Goal: Task Accomplishment & Management: Complete application form

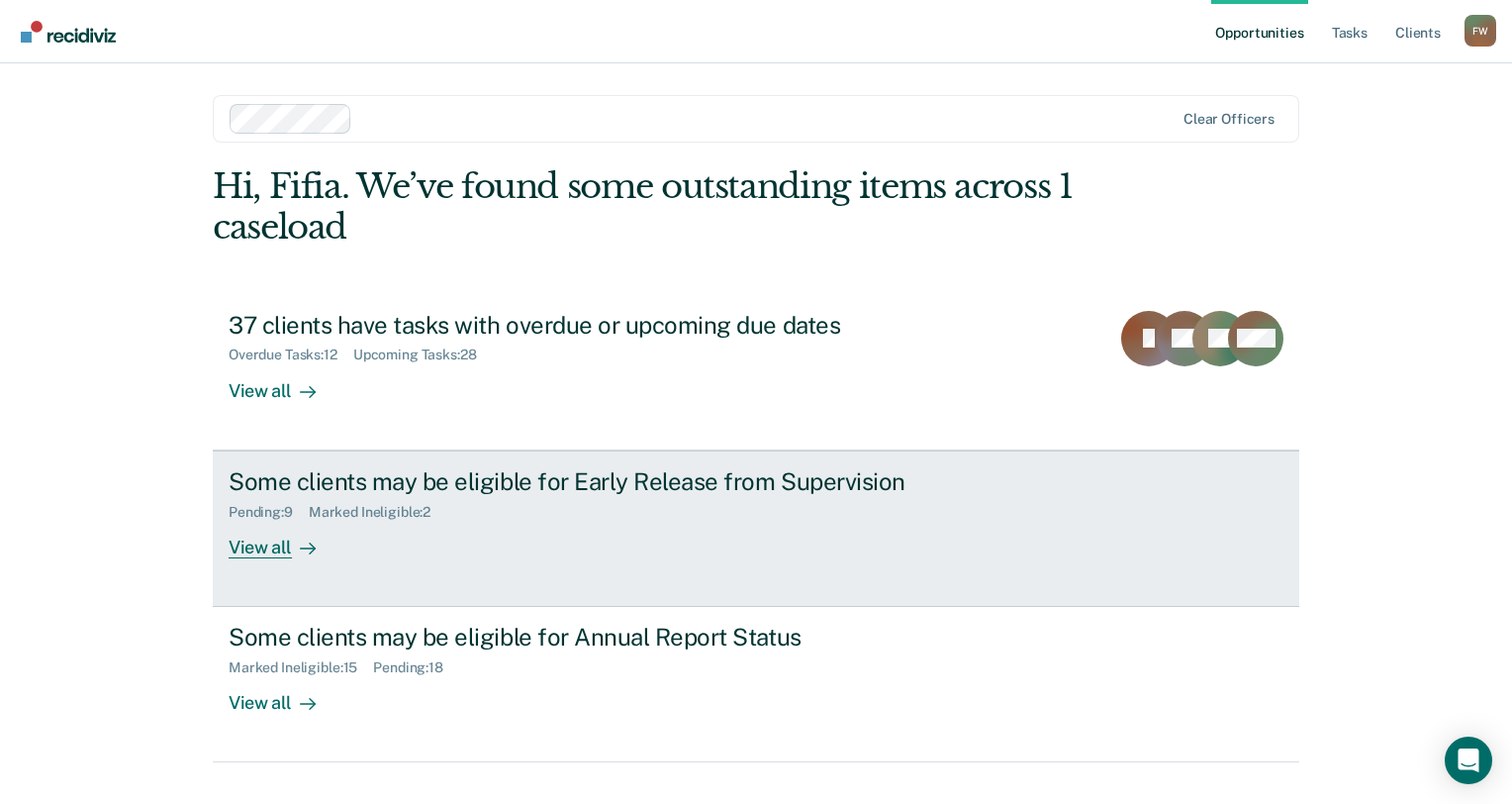
click at [437, 560] on link "Some clients may be eligible for Early Release from Supervision Pending : 9 Mar…" at bounding box center [756, 528] width 1087 height 157
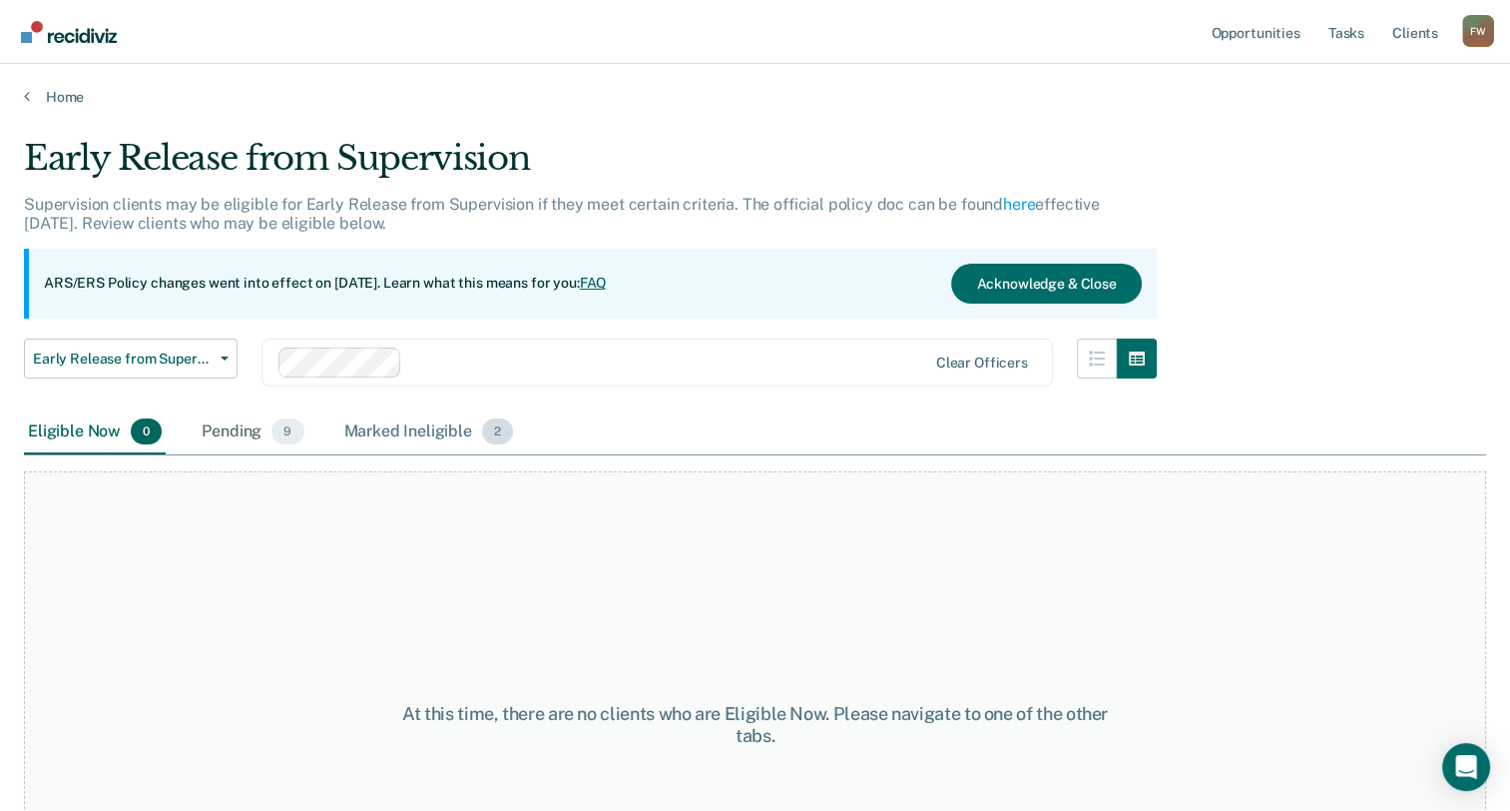
click at [400, 436] on div "Marked Ineligible 2" at bounding box center [429, 432] width 178 height 44
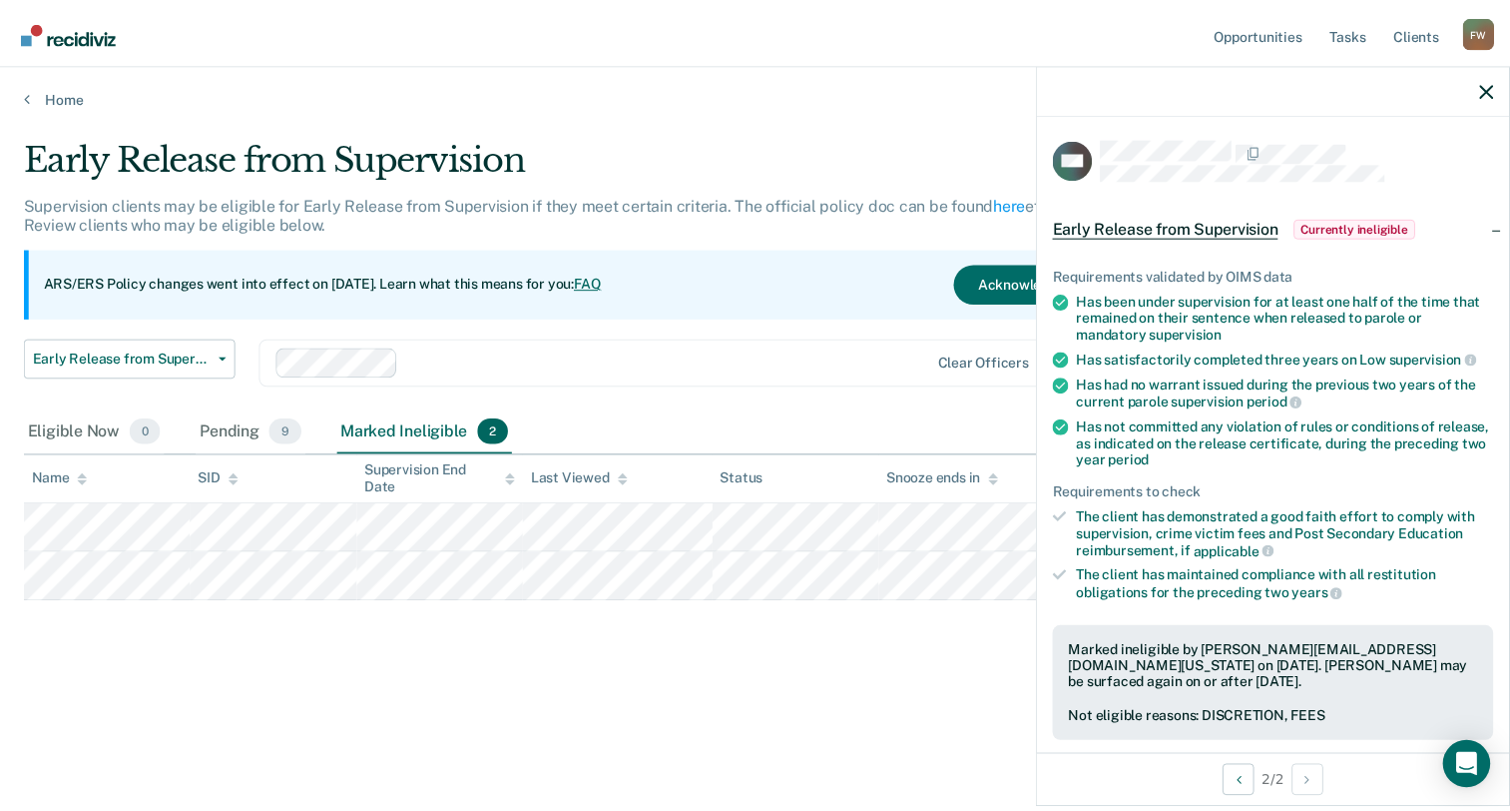
scroll to position [399, 0]
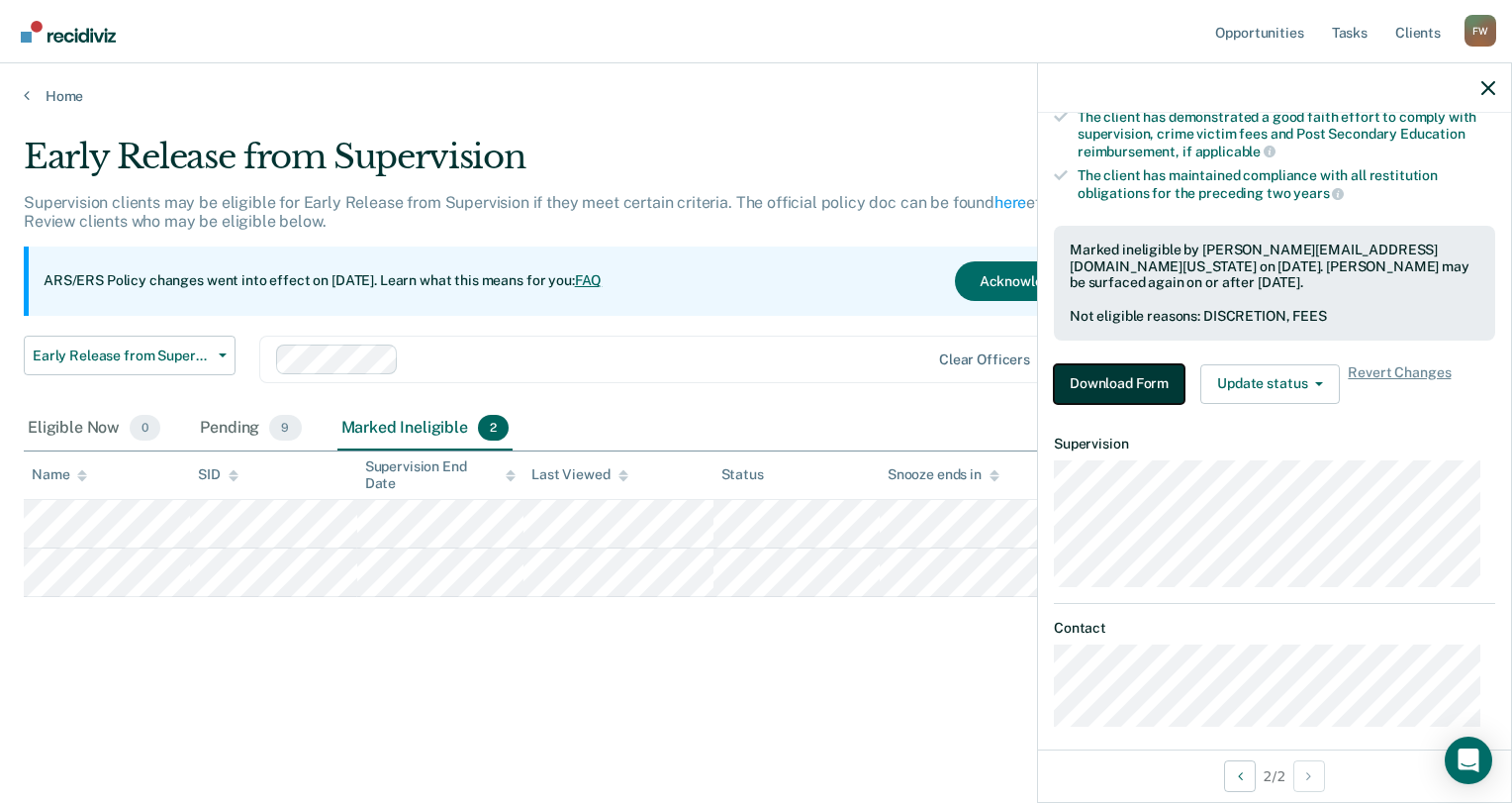
click at [1063, 380] on button "Download Form" at bounding box center [1119, 384] width 131 height 40
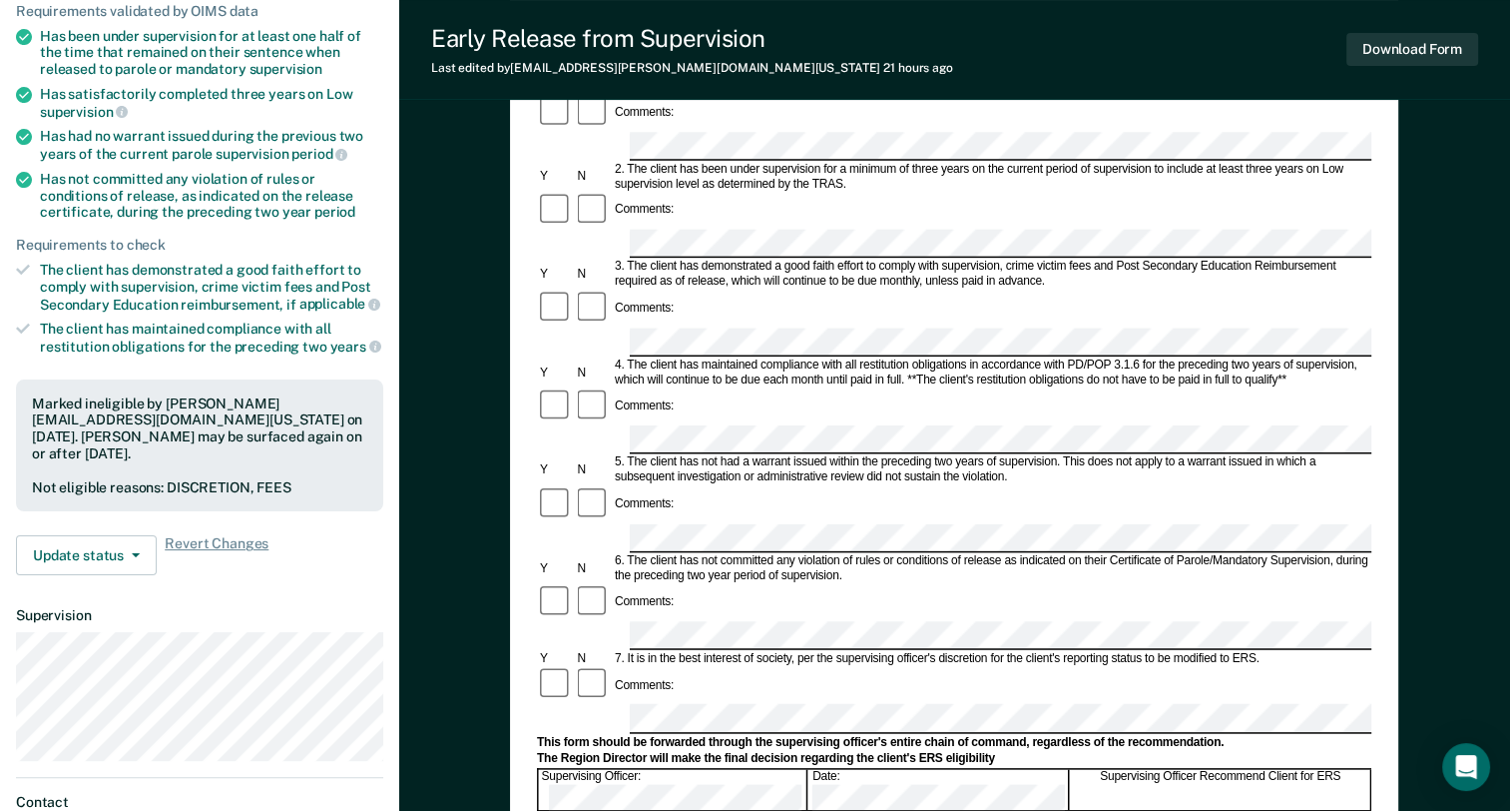
scroll to position [499, 0]
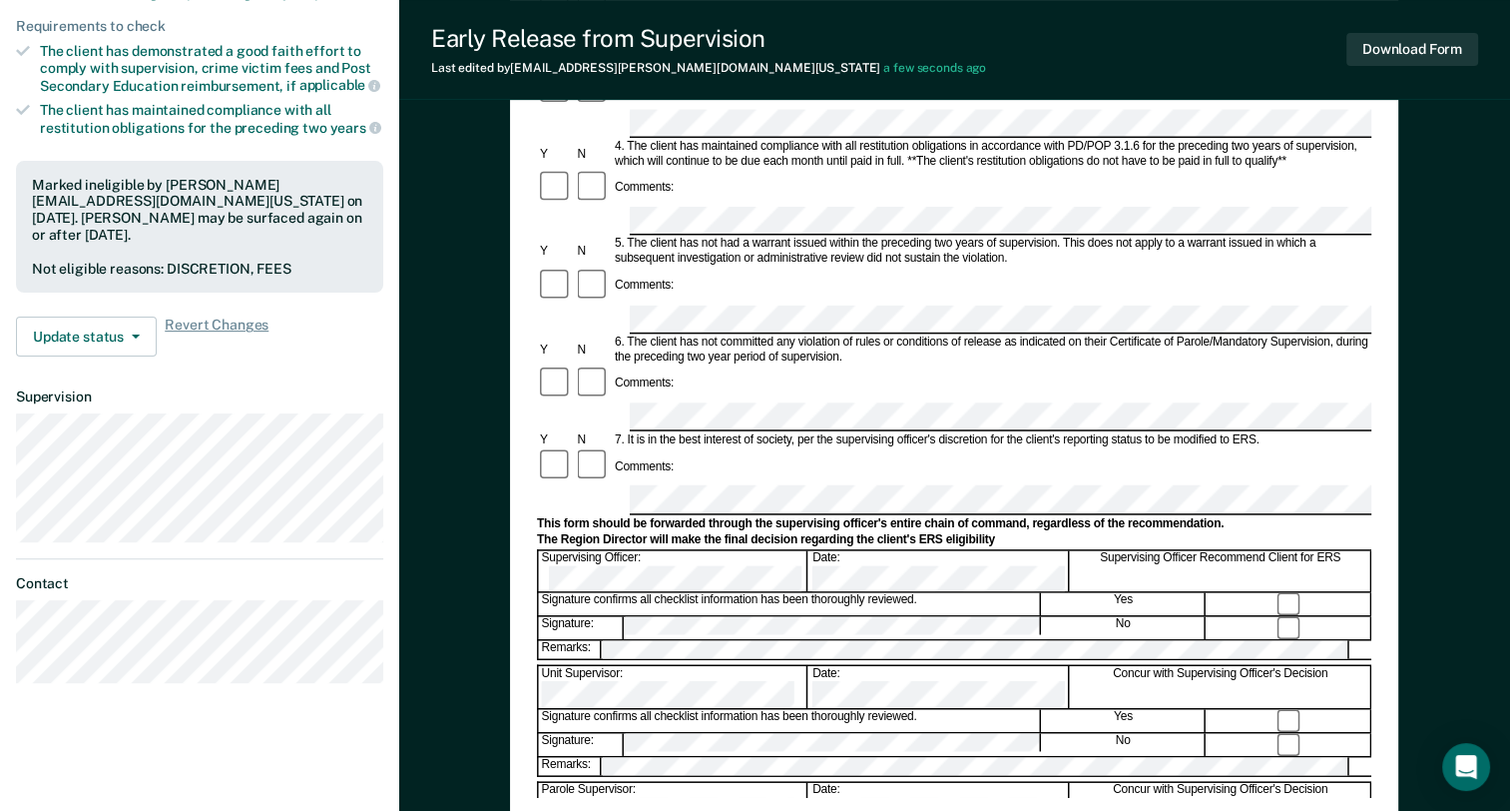
click at [1290, 550] on div "Supervising Officer Recommend Client for ERS" at bounding box center [1221, 571] width 300 height 42
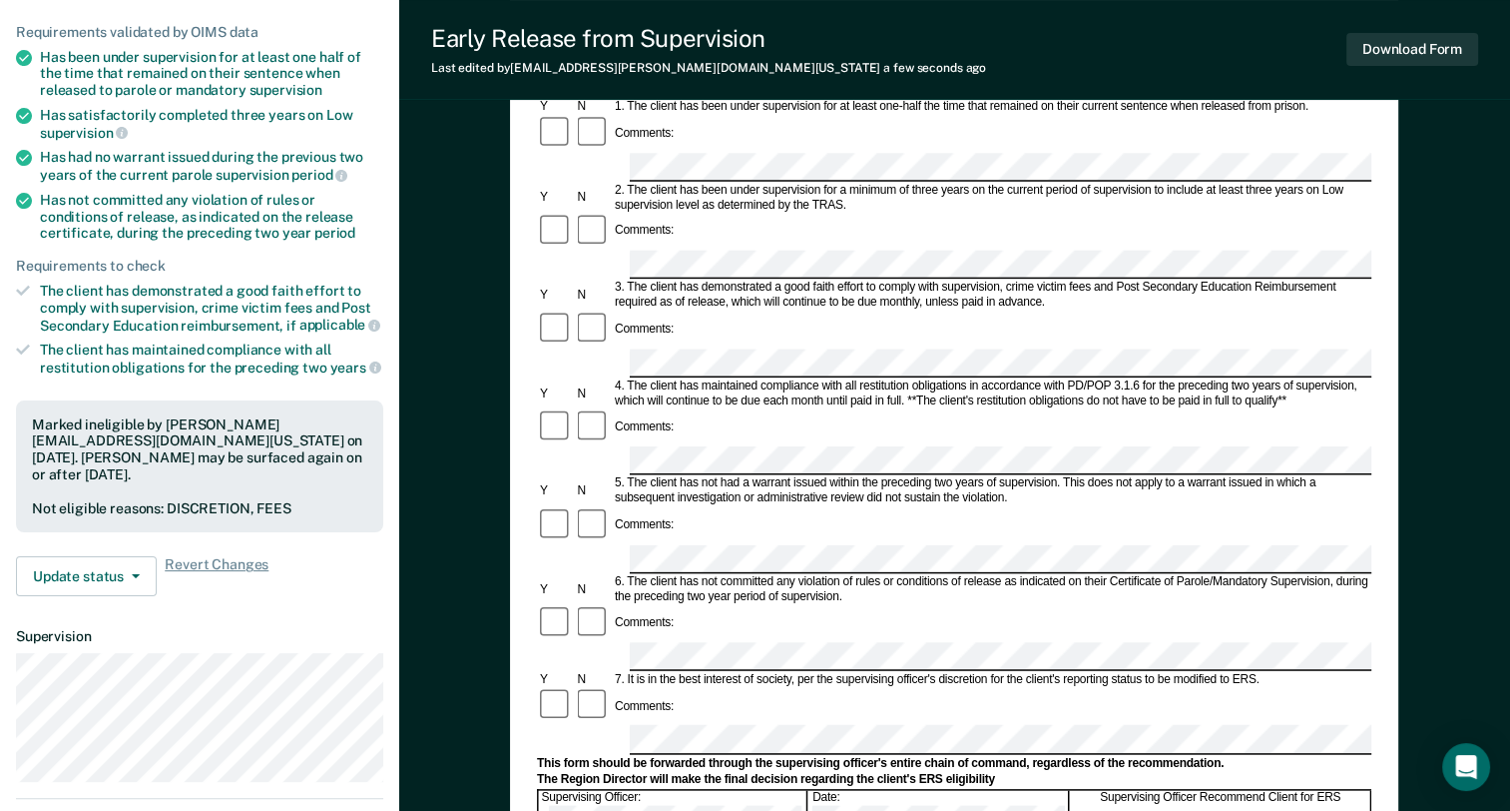
scroll to position [0, 0]
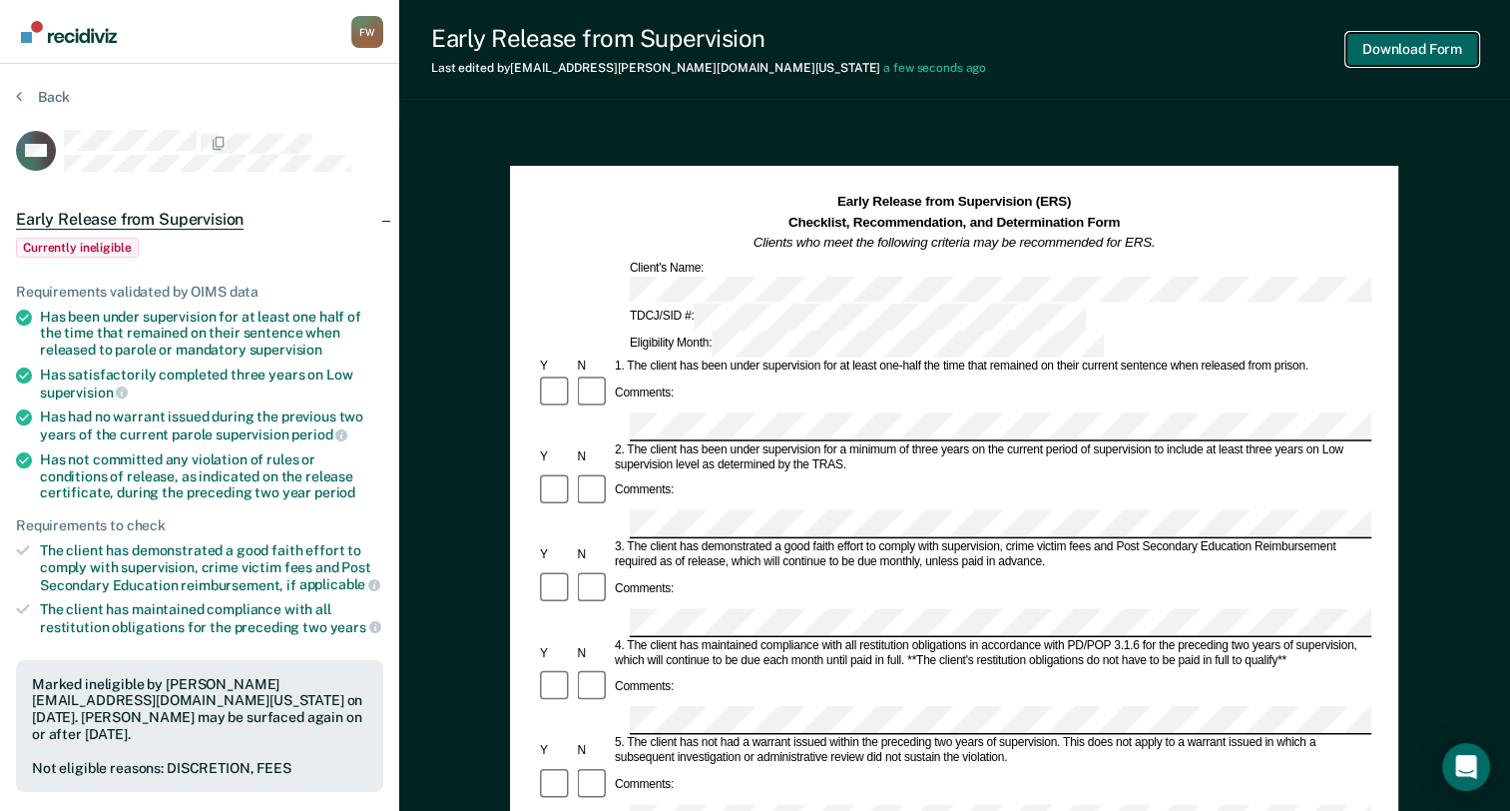
click at [1378, 51] on button "Download Form" at bounding box center [1413, 49] width 132 height 33
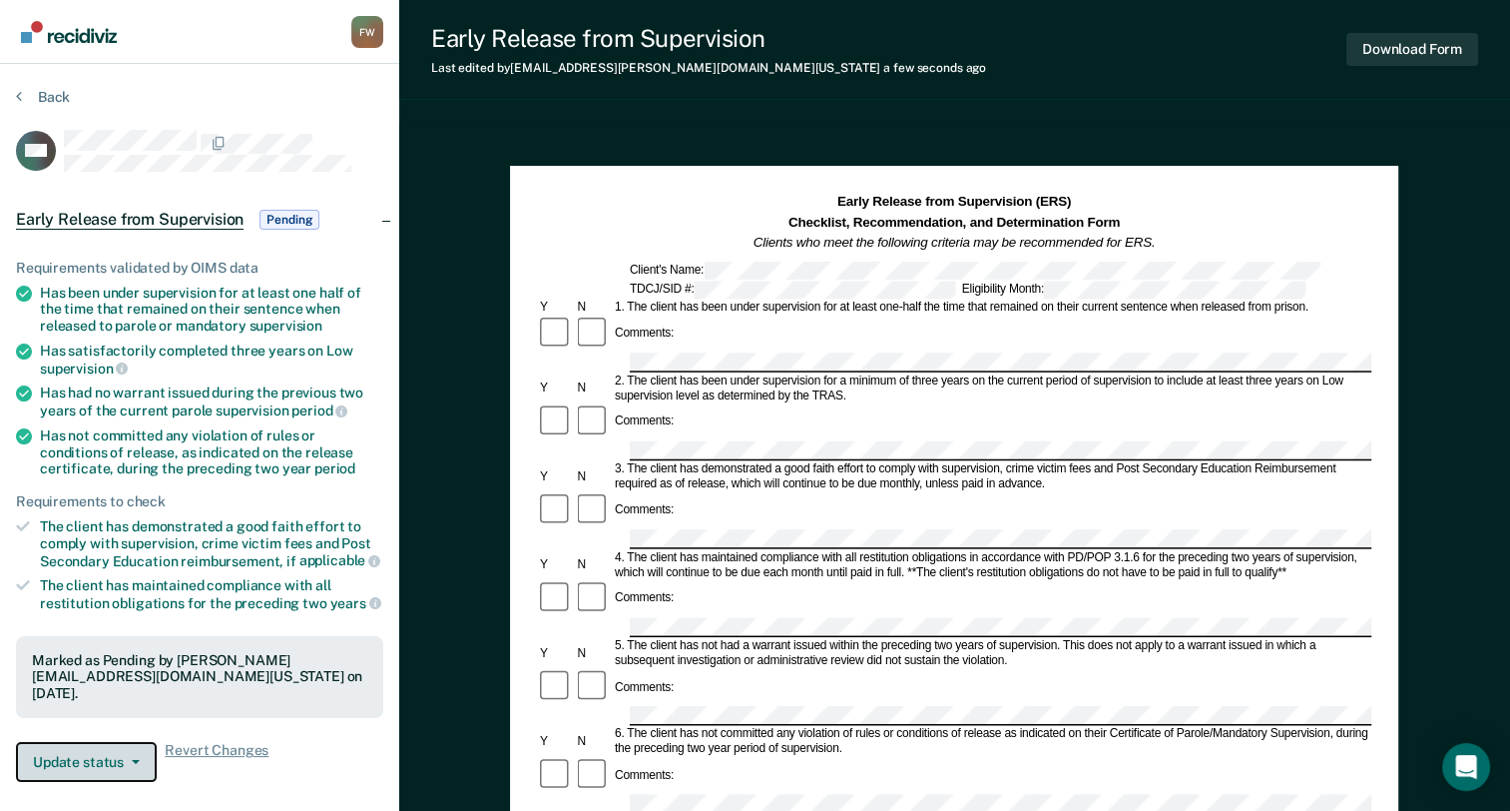
click at [104, 753] on button "Update status" at bounding box center [86, 762] width 141 height 40
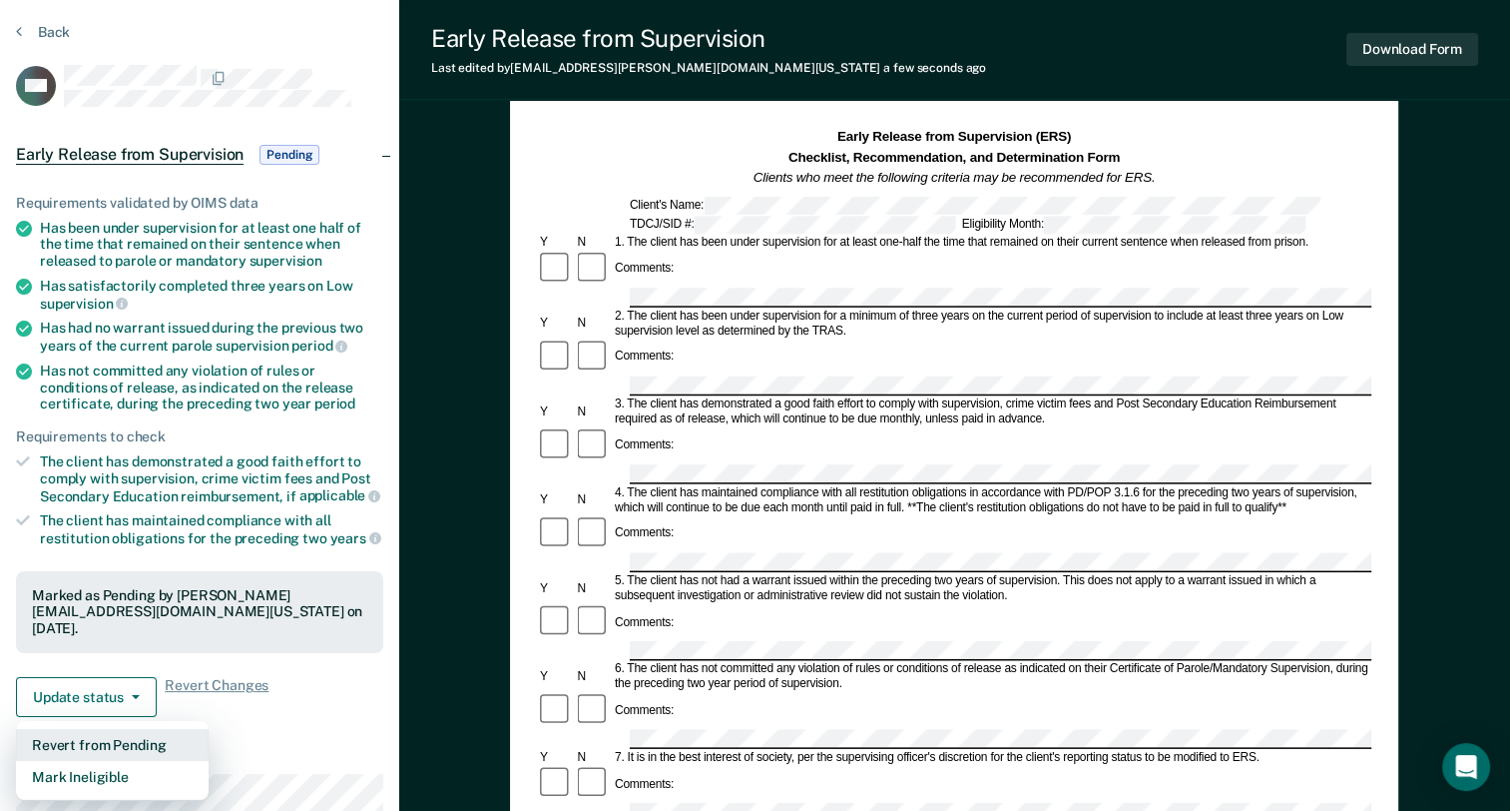
scroll to position [100, 0]
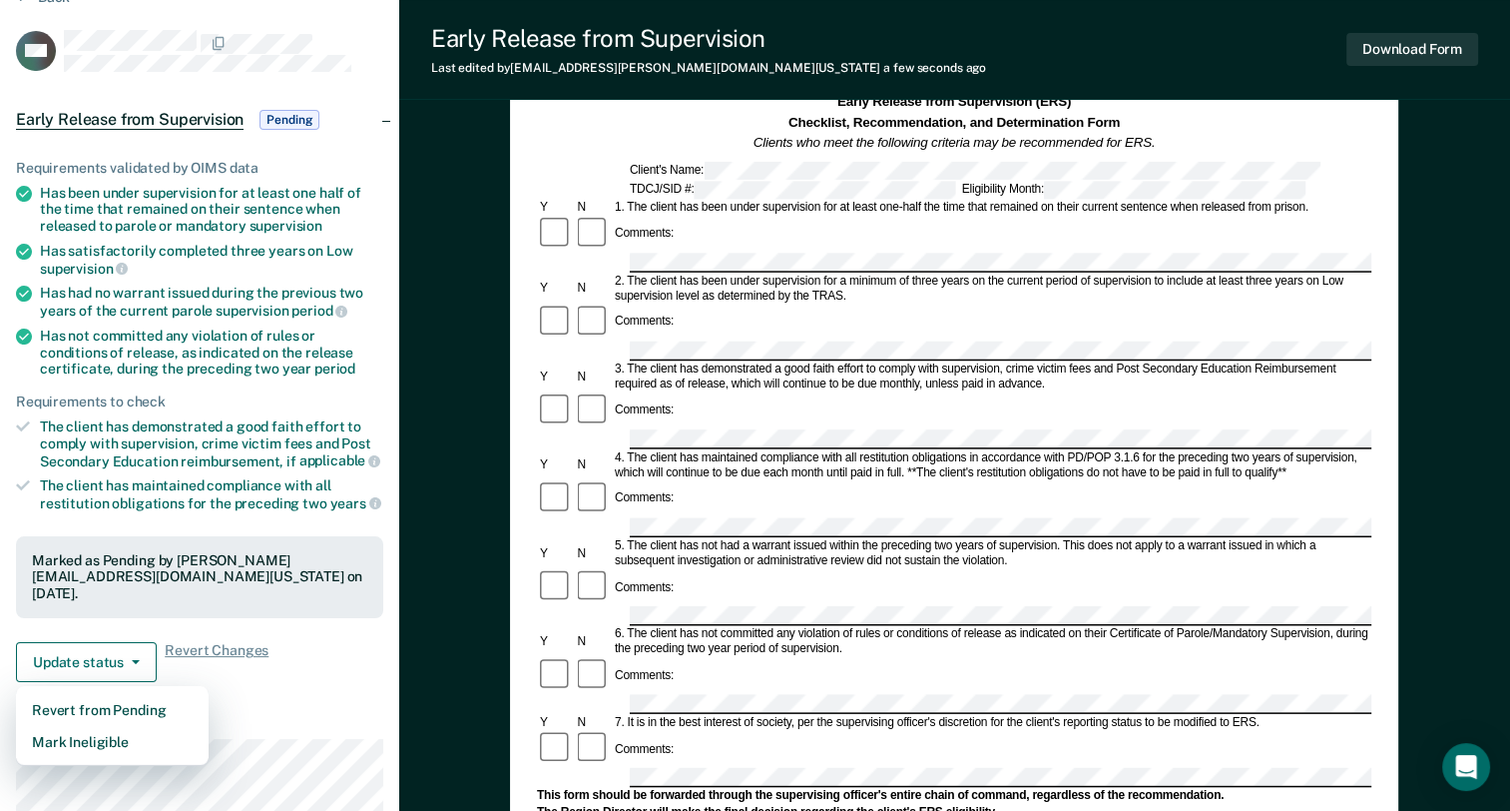
click at [127, 573] on div "Marked as Pending by [PERSON_NAME][EMAIL_ADDRESS][DOMAIN_NAME][US_STATE] on [DA…" at bounding box center [199, 577] width 335 height 50
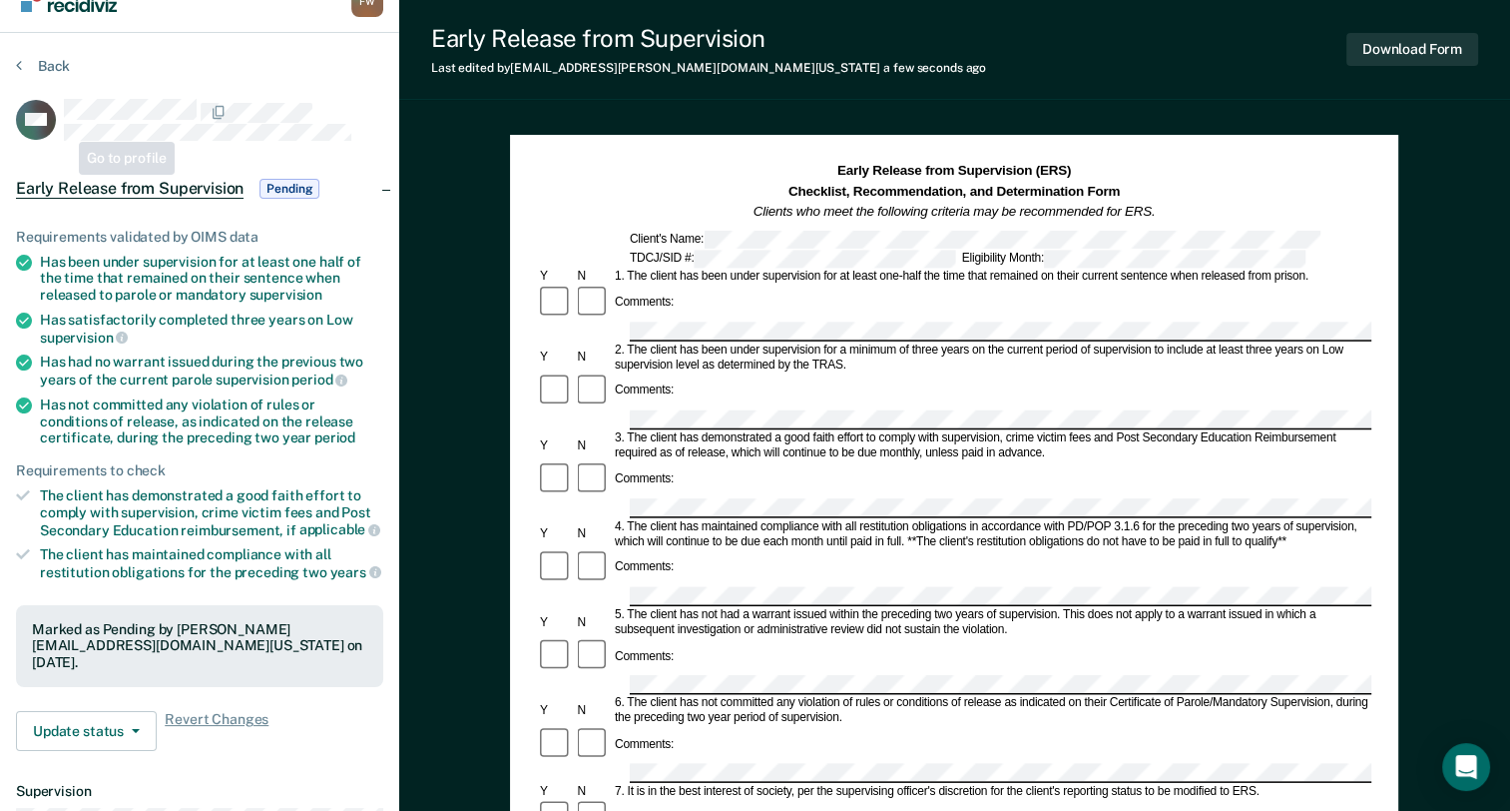
scroll to position [0, 0]
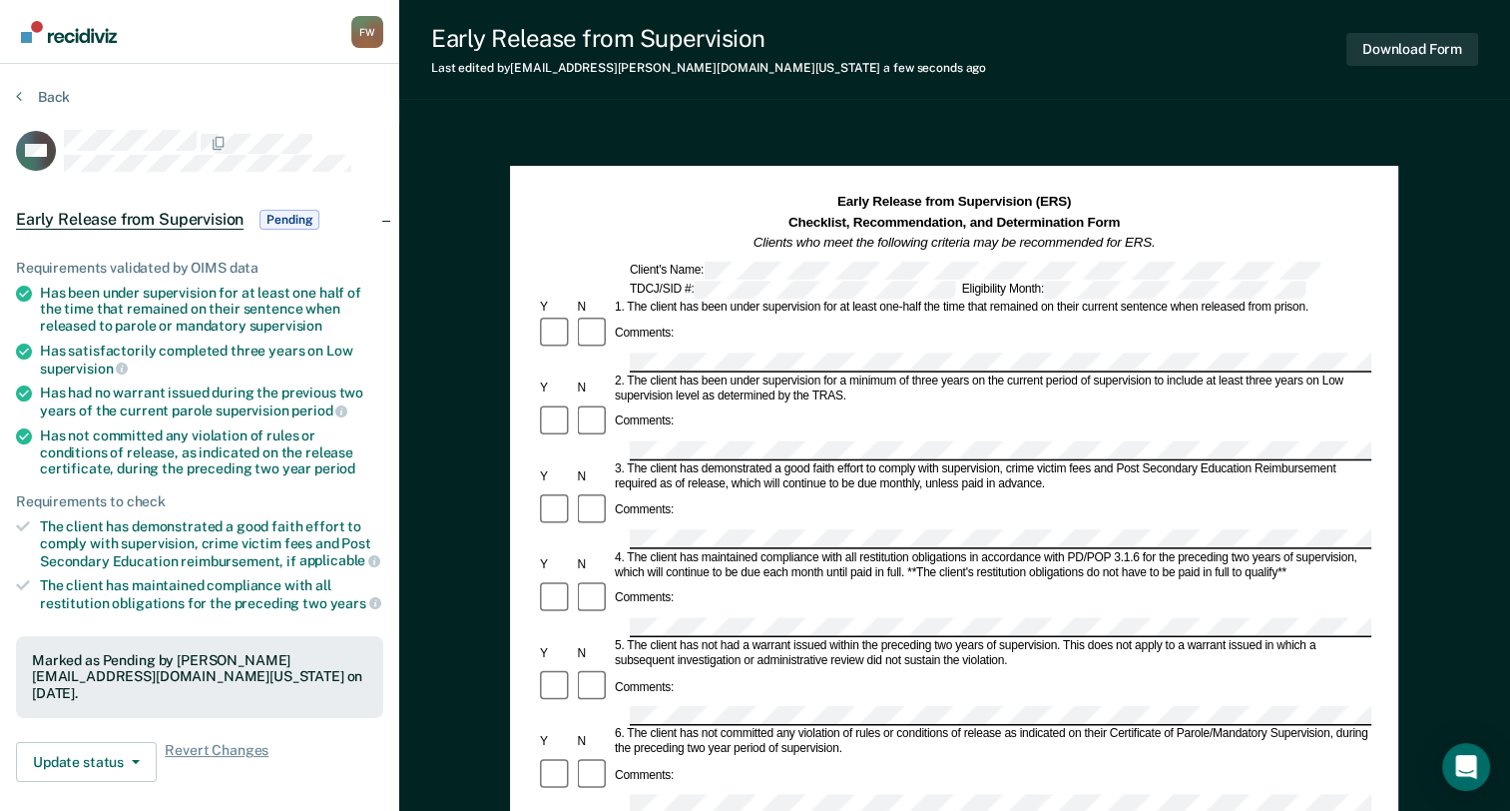
click at [62, 81] on section "Back CW Early Release from Supervision Pending Requirements validated by OIMS d…" at bounding box center [199, 605] width 399 height 1083
click at [61, 86] on section "Back CW Early Release from Supervision Pending Requirements validated by OIMS d…" at bounding box center [199, 605] width 399 height 1083
click at [61, 87] on section "Back CW Early Release from Supervision Pending Requirements validated by OIMS d…" at bounding box center [199, 605] width 399 height 1083
click at [58, 94] on button "Back" at bounding box center [43, 97] width 54 height 18
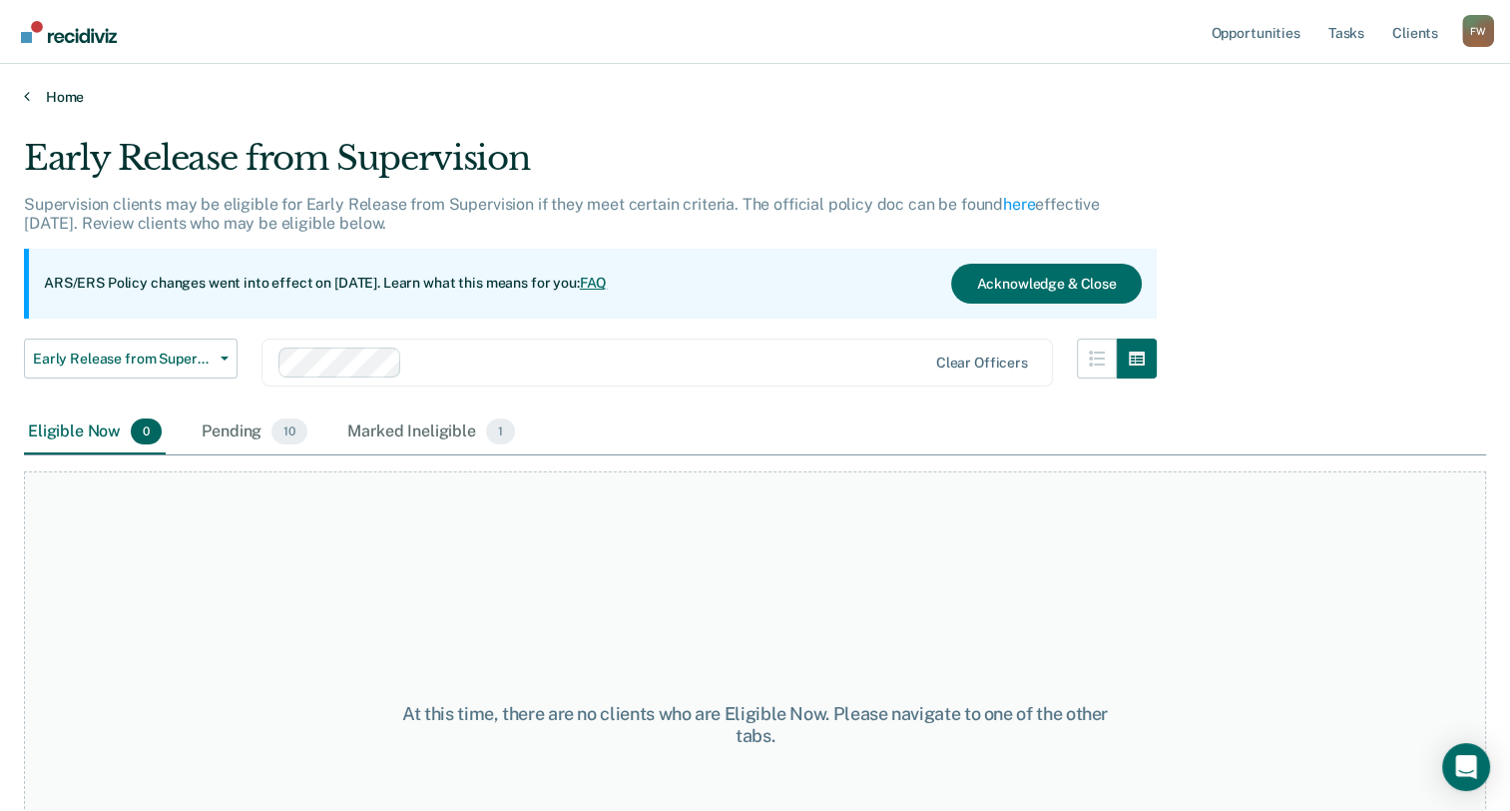
click at [60, 93] on link "Home" at bounding box center [755, 97] width 1462 height 18
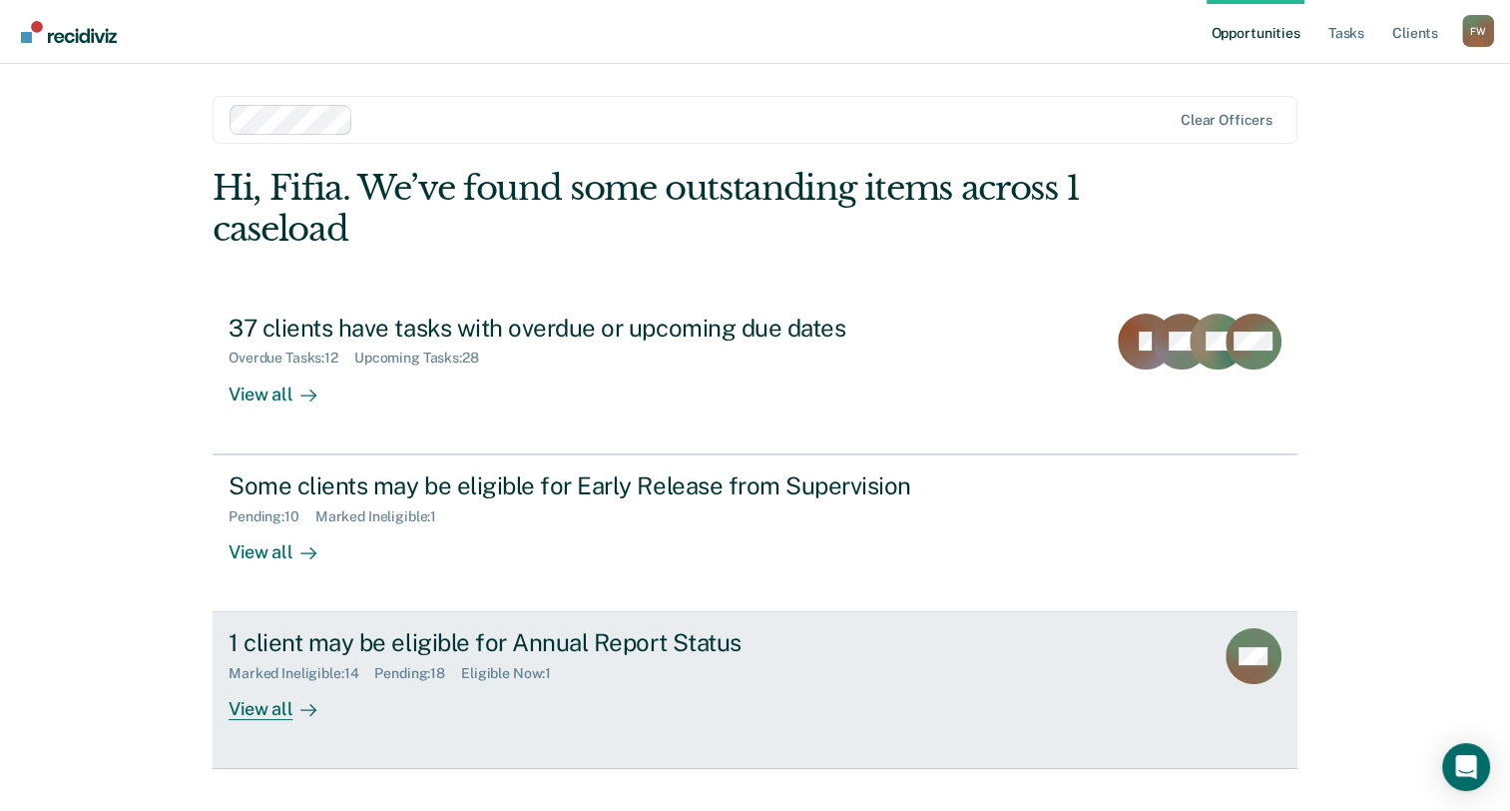
click at [359, 682] on div "1 client may be eligible for Annual Report Status Marked Ineligible : 14 Pendin…" at bounding box center [603, 674] width 749 height 92
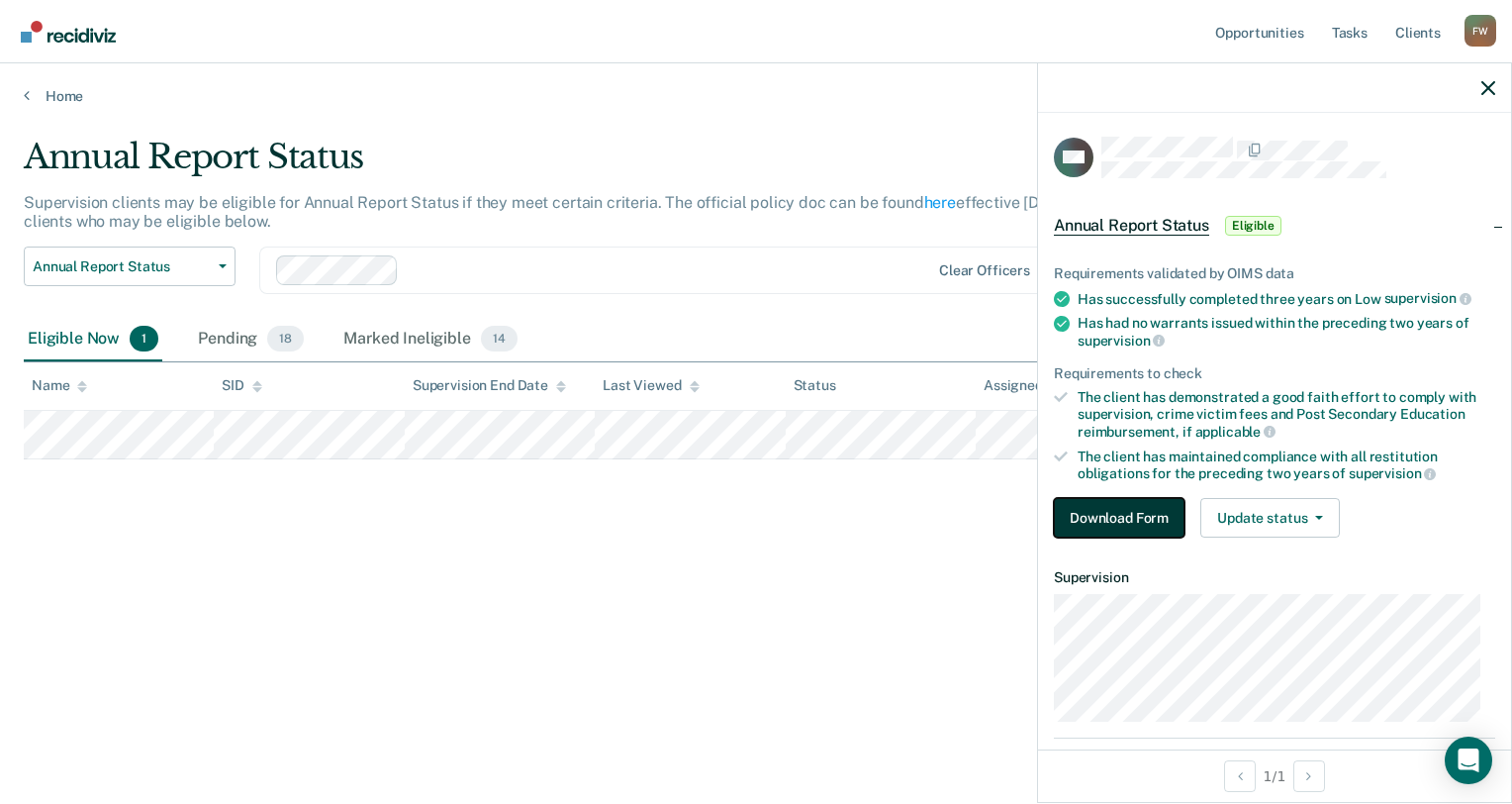
click at [1072, 507] on button "Download Form" at bounding box center [1119, 517] width 131 height 40
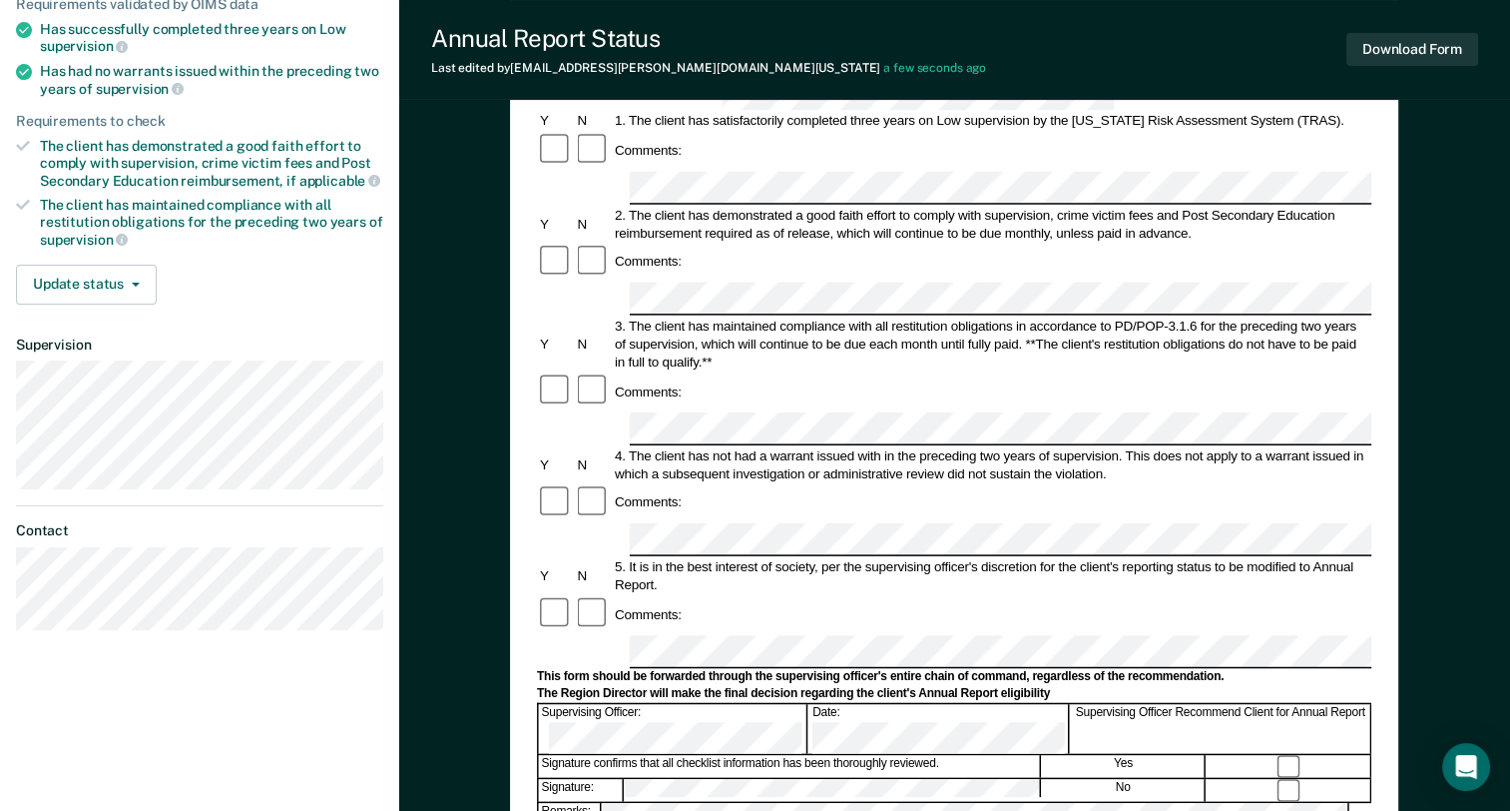
scroll to position [299, 0]
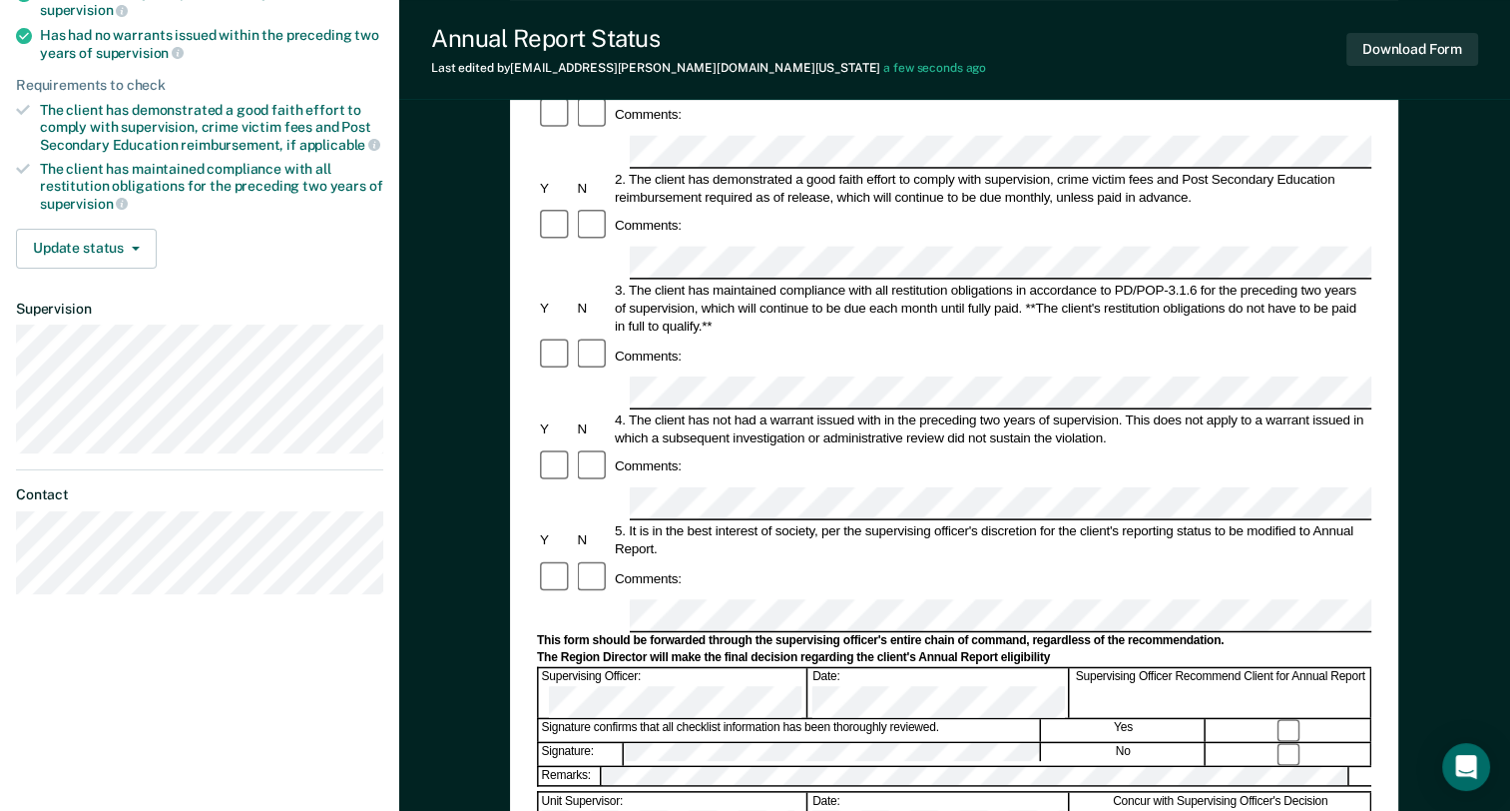
click at [1277, 718] on div "Signature confirms that all checklist information has been thoroughly reviewed.…" at bounding box center [954, 730] width 835 height 24
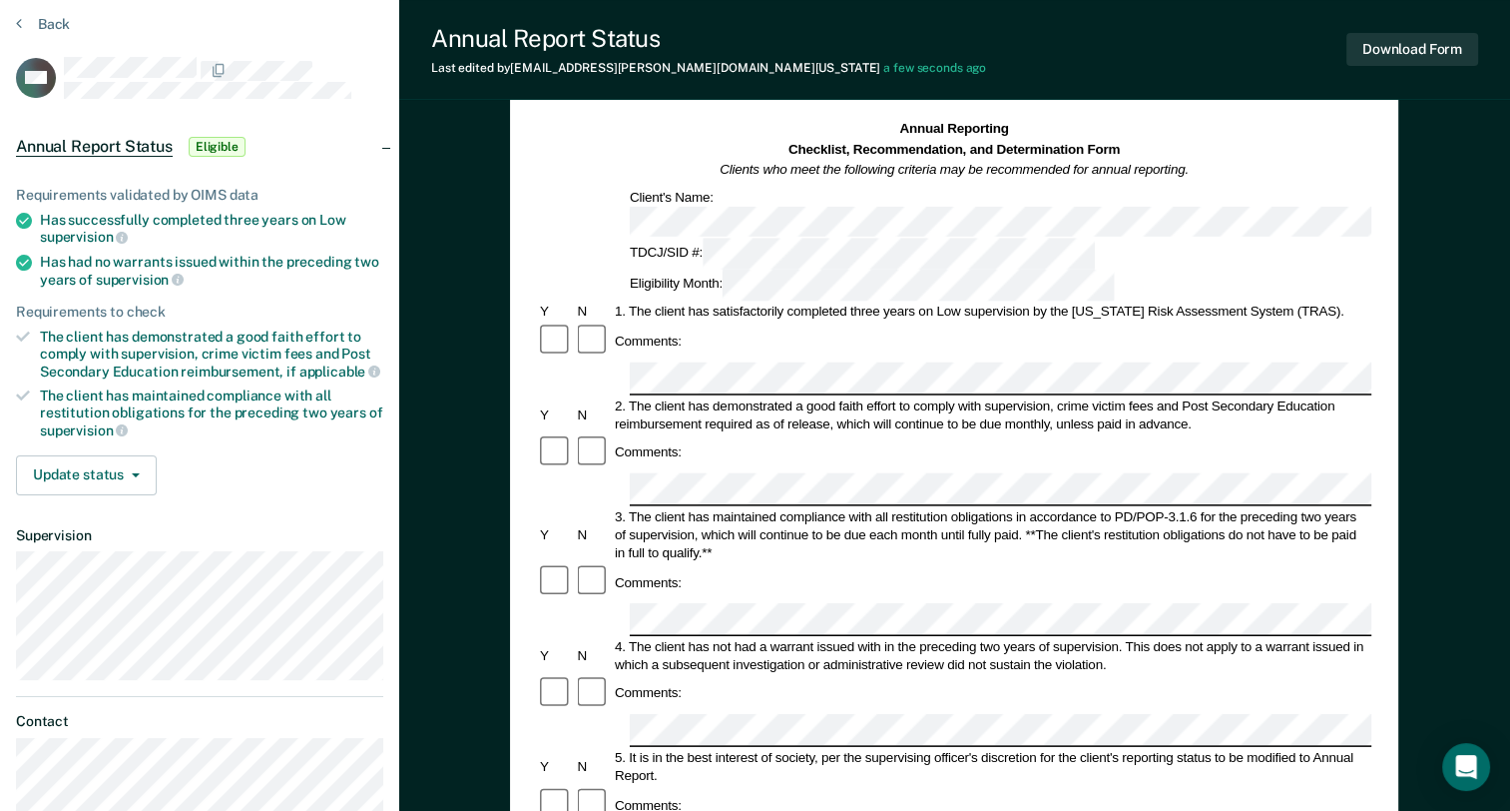
scroll to position [0, 0]
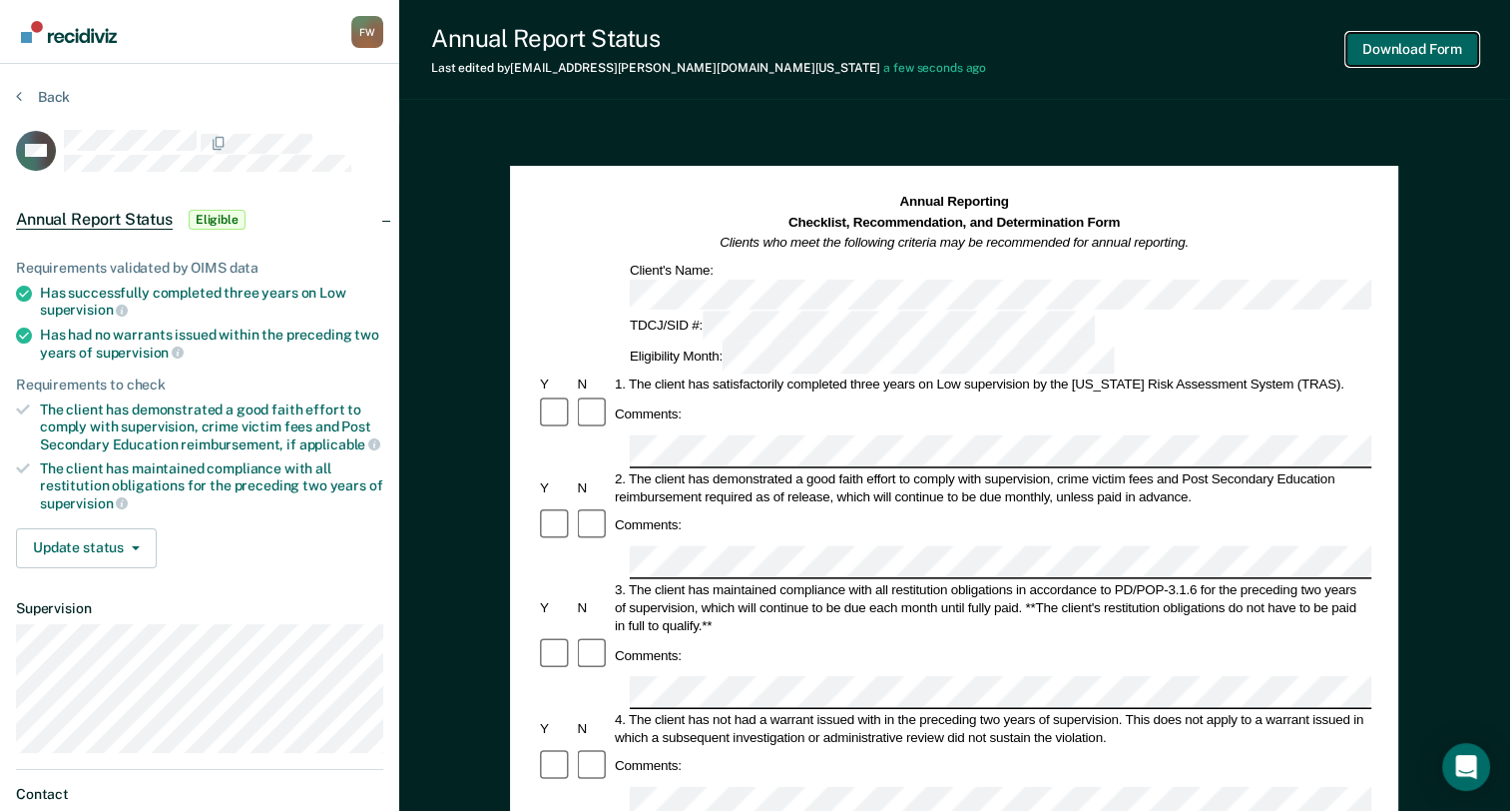
click at [1406, 63] on button "Download Form" at bounding box center [1413, 49] width 132 height 33
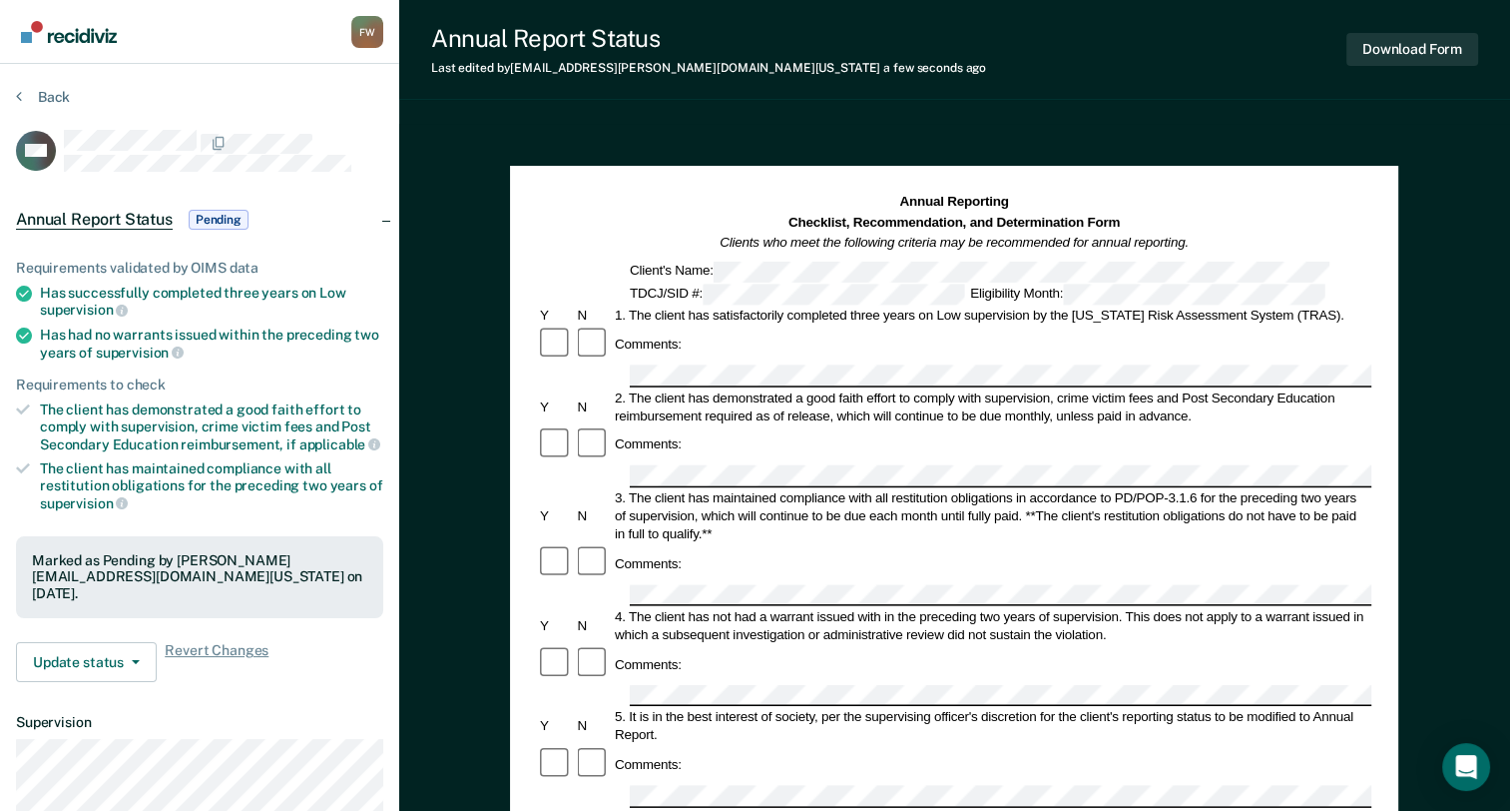
click at [46, 75] on section "Back CW Annual Report Status Pending Requirements validated by OIMS data Has su…" at bounding box center [199, 555] width 399 height 983
drag, startPoint x: 64, startPoint y: 113, endPoint x: 60, endPoint y: 96, distance: 17.4
click at [64, 114] on div "Back" at bounding box center [199, 109] width 367 height 42
click at [59, 92] on button "Back" at bounding box center [43, 97] width 54 height 18
